Goal: Task Accomplishment & Management: Use online tool/utility

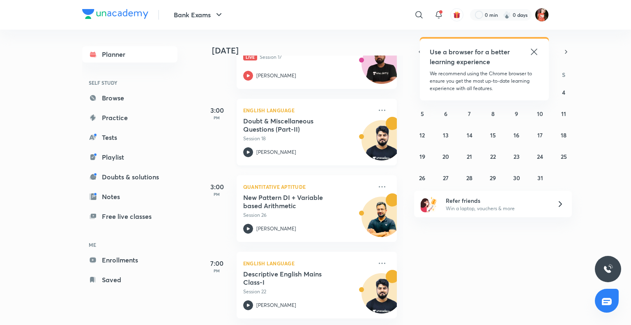
scroll to position [294, 0]
click at [538, 55] on icon at bounding box center [534, 52] width 10 height 10
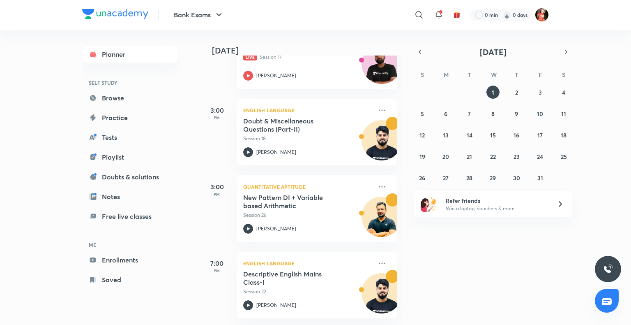
click at [421, 58] on div "October 2025 S M T W T F S 28 29 30 1 2 3 4 5 6 7 8 9 10 11 12 13 14 15 16 17 1…" at bounding box center [493, 115] width 158 height 138
click at [421, 52] on icon "button" at bounding box center [420, 51] width 7 height 7
click at [471, 177] on abbr "30" at bounding box center [469, 178] width 7 height 8
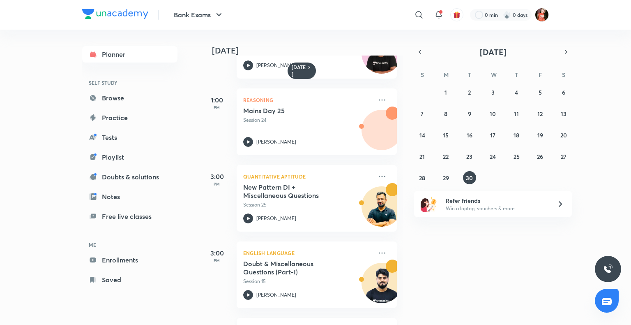
scroll to position [279, 0]
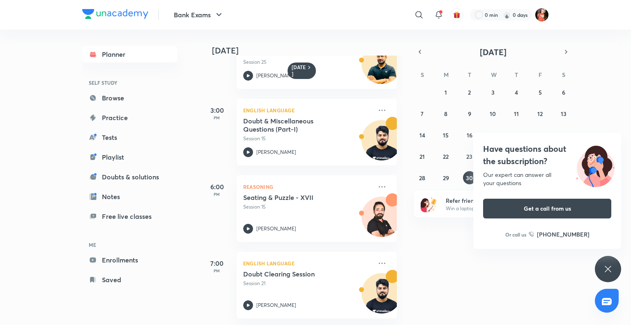
click at [607, 276] on div "Have questions about the subscription? Our expert can answer all your questions…" at bounding box center [608, 269] width 26 height 26
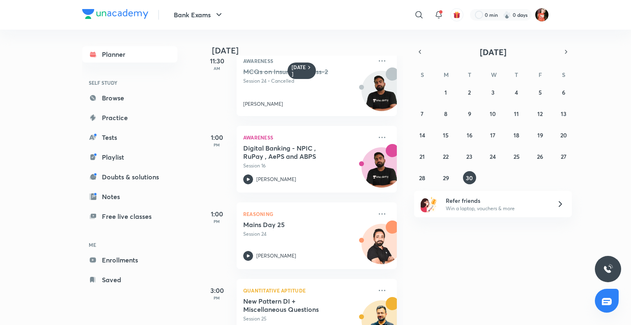
scroll to position [0, 0]
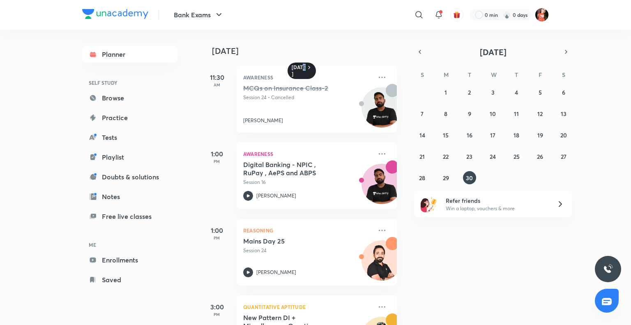
click at [304, 70] on h6 "[DATE]" at bounding box center [299, 70] width 14 height 13
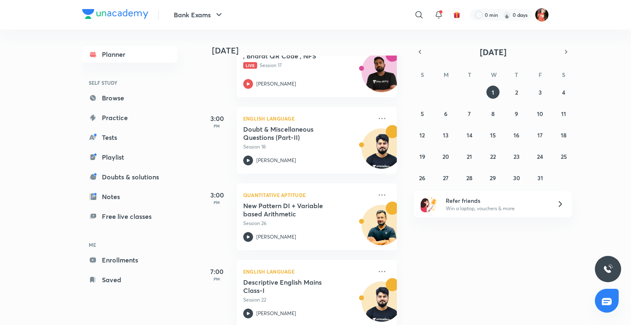
scroll to position [294, 0]
